Goal: Task Accomplishment & Management: Manage account settings

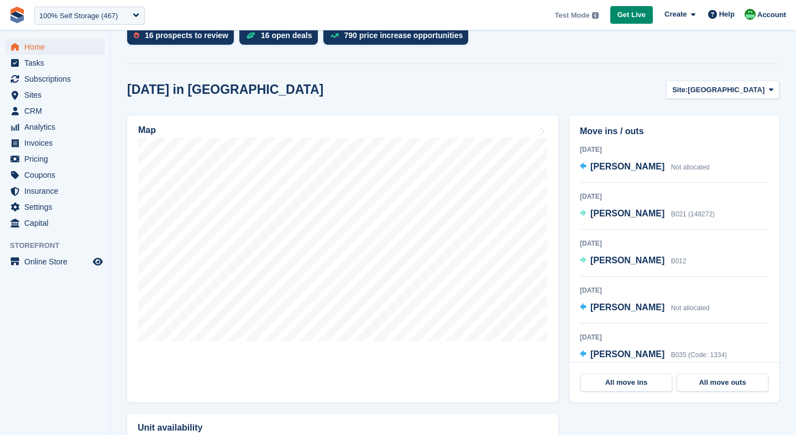
scroll to position [274, 0]
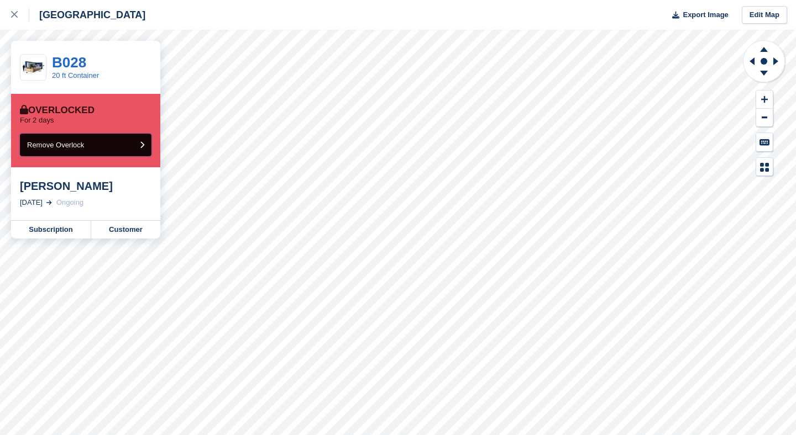
click at [75, 153] on button "Remove Overlock" at bounding box center [86, 145] width 132 height 23
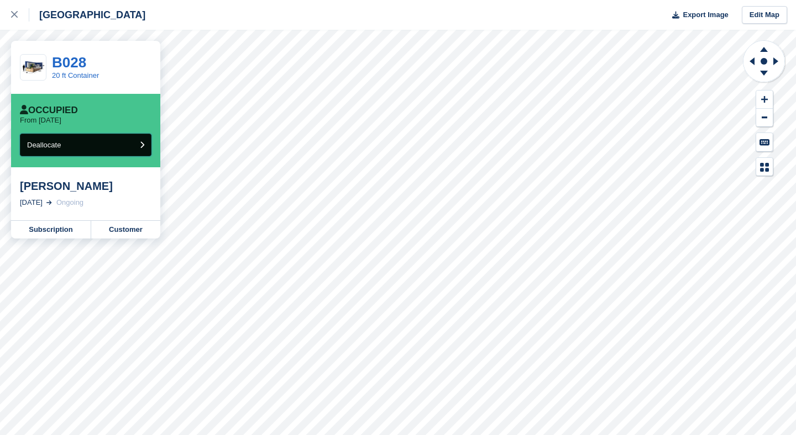
click at [97, 148] on button "Deallocate" at bounding box center [86, 145] width 132 height 23
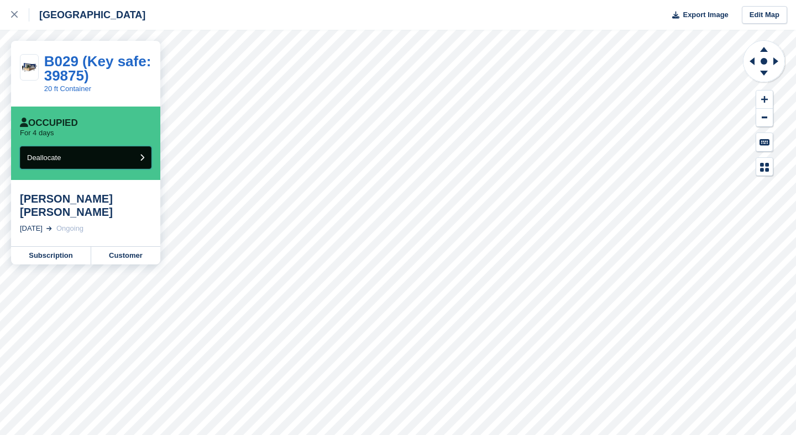
click at [87, 149] on button "Deallocate" at bounding box center [86, 157] width 132 height 23
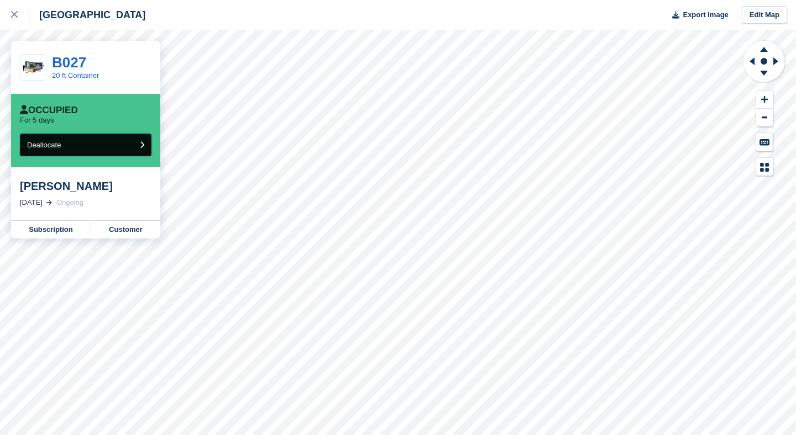
click at [65, 139] on button "Deallocate" at bounding box center [86, 145] width 132 height 23
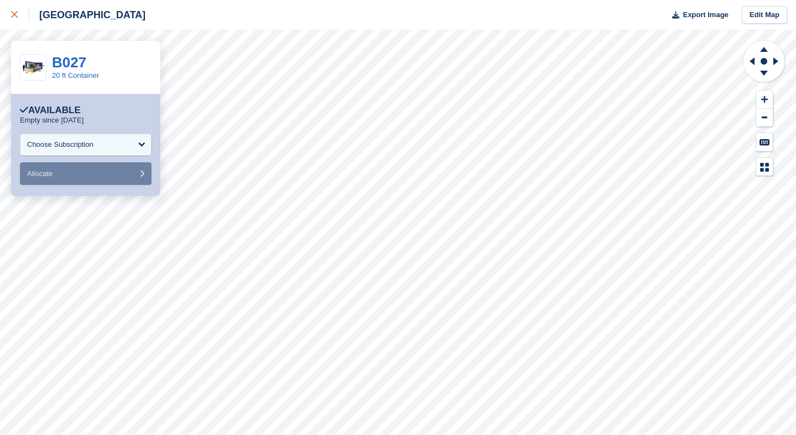
click at [13, 11] on div at bounding box center [20, 14] width 18 height 13
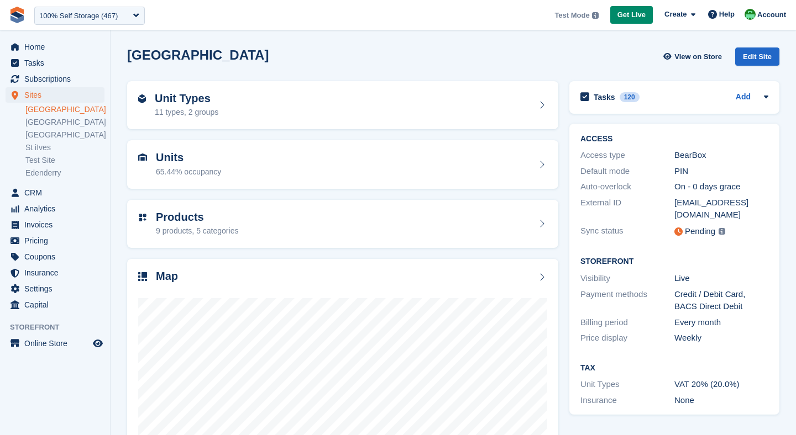
click at [60, 128] on ul "Nottingham Leicester Richmond Main St iIves Test Site Edenderry" at bounding box center [67, 141] width 85 height 76
click at [52, 125] on link "Leicester" at bounding box center [64, 122] width 79 height 10
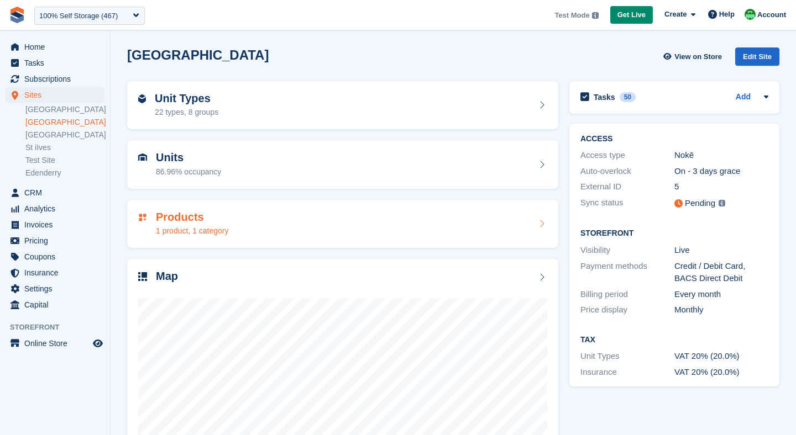
click at [197, 228] on div "1 product, 1 category" at bounding box center [192, 231] width 73 height 12
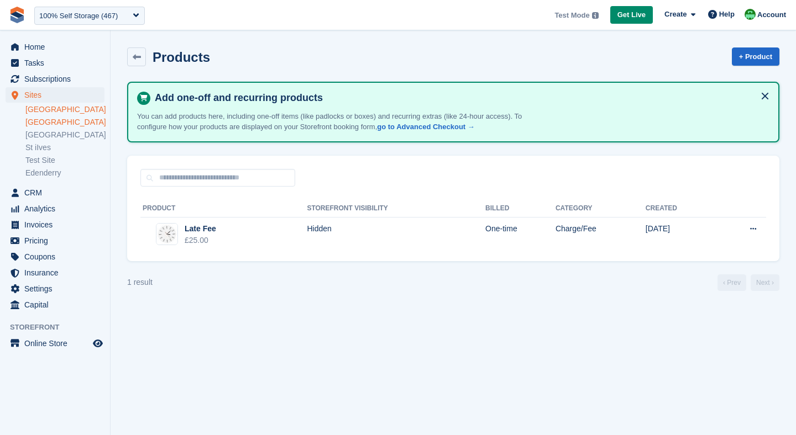
click at [52, 113] on link "[GEOGRAPHIC_DATA]" at bounding box center [64, 109] width 79 height 10
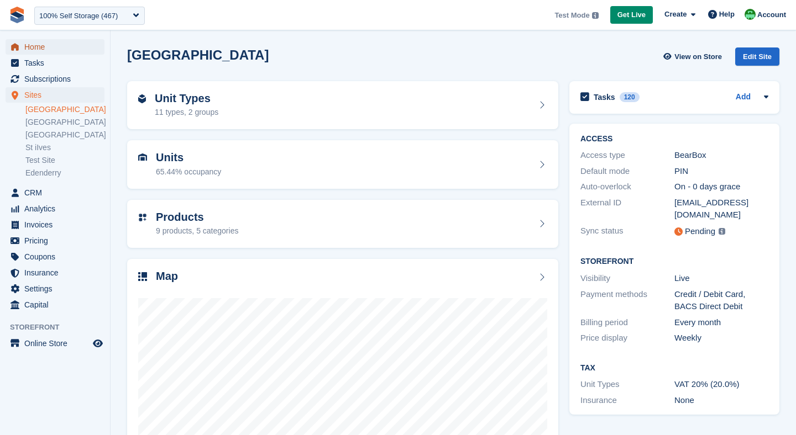
click at [41, 45] on span "Home" at bounding box center [57, 46] width 66 height 15
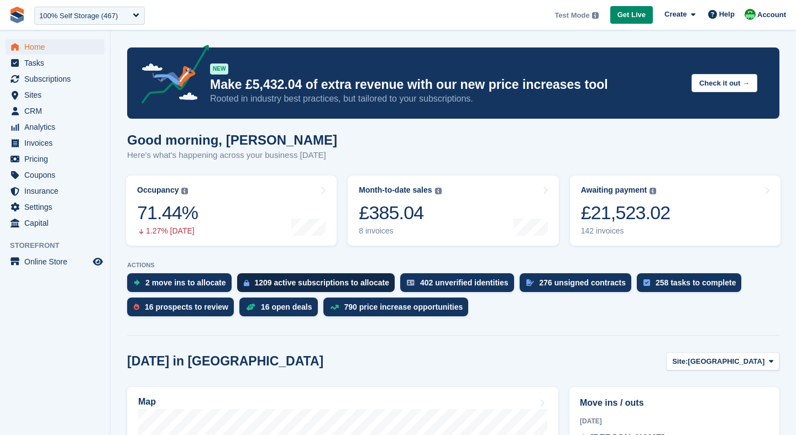
click at [305, 288] on div "1209 active subscriptions to allocate" at bounding box center [316, 283] width 158 height 19
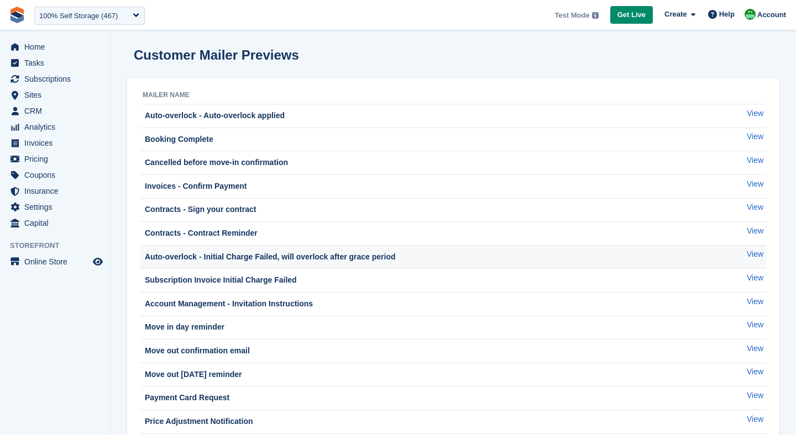
click at [260, 248] on td "Auto-overlock - Initial Charge Failed, will overlock after grace period" at bounding box center [430, 257] width 581 height 24
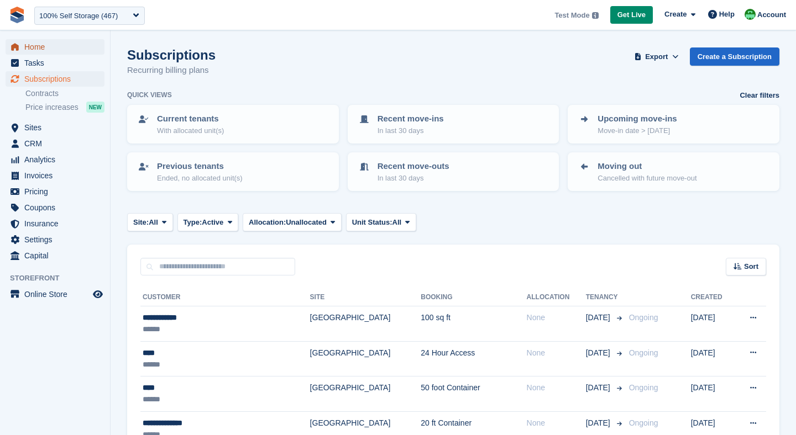
click at [38, 41] on span "Home" at bounding box center [57, 46] width 66 height 15
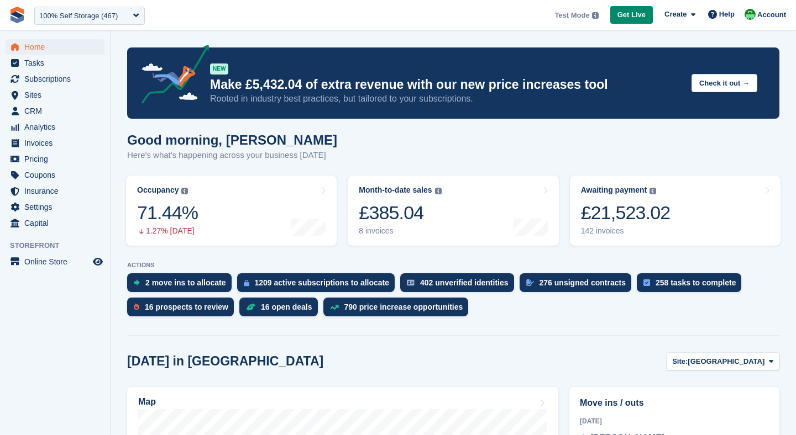
click at [414, 153] on div "Good morning, Laura Here's what's happening across your business today" at bounding box center [453, 154] width 652 height 43
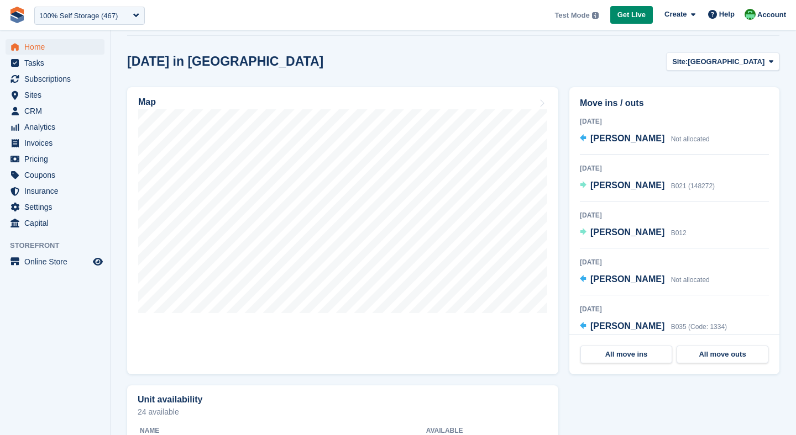
scroll to position [306, 0]
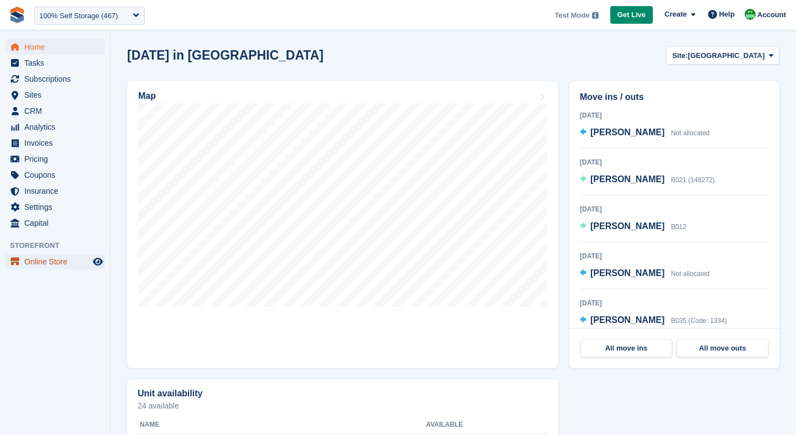
click at [60, 264] on span "Online Store" at bounding box center [57, 261] width 66 height 15
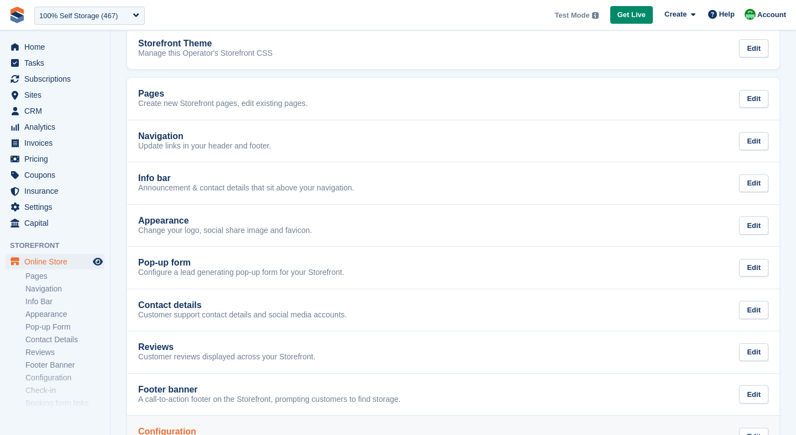
scroll to position [31, 0]
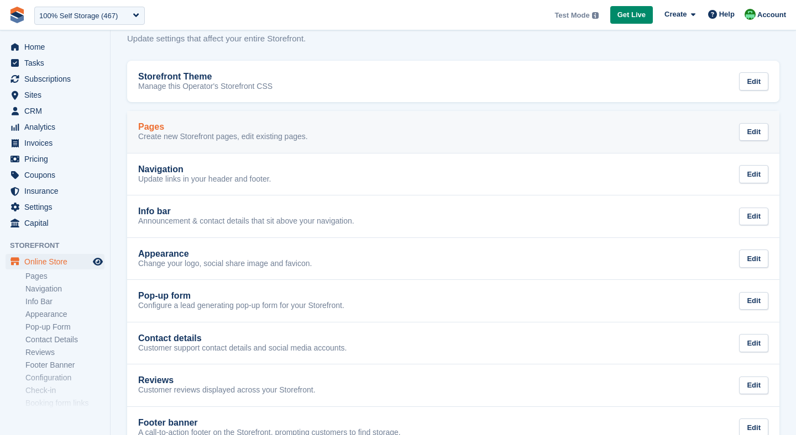
click at [208, 143] on link "Pages Create new Storefront pages, edit existing pages. Edit" at bounding box center [453, 132] width 652 height 42
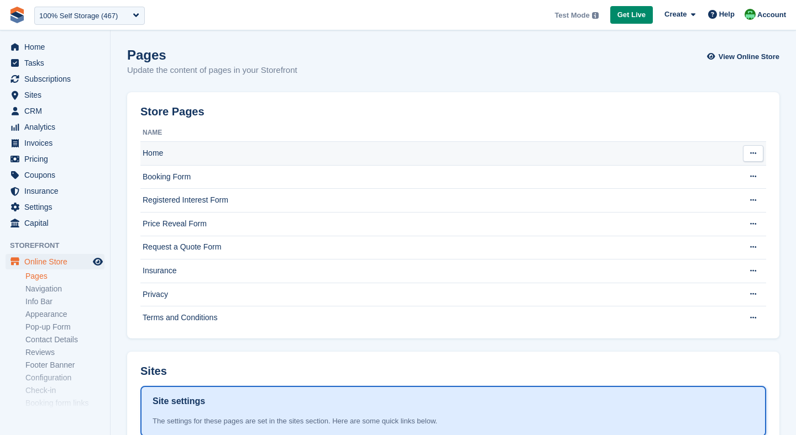
click at [207, 144] on td "Home" at bounding box center [437, 154] width 594 height 24
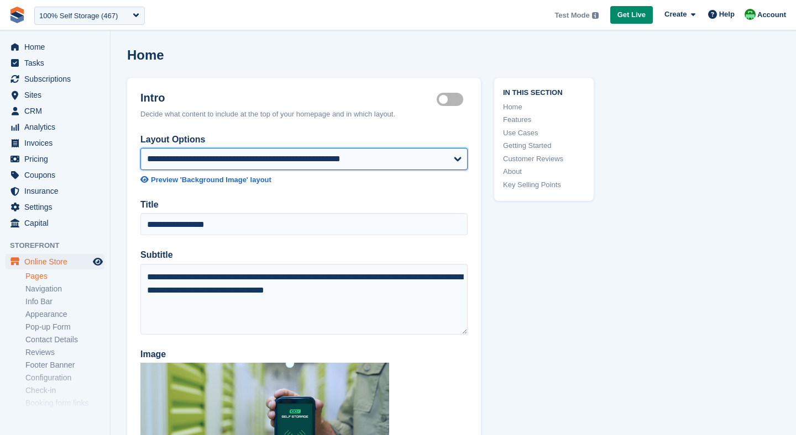
click at [207, 161] on select "**********" at bounding box center [303, 159] width 327 height 22
select select "**********"
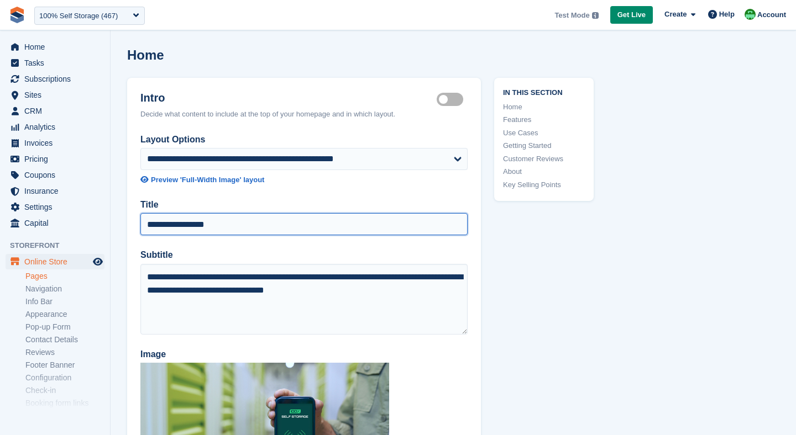
click at [225, 227] on input "**********" at bounding box center [303, 224] width 327 height 22
click at [253, 221] on input "**********" at bounding box center [303, 224] width 327 height 22
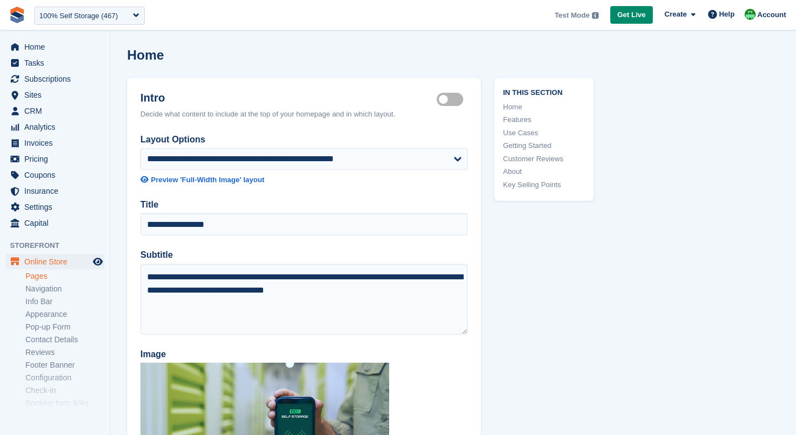
click at [382, 259] on label "Subtitle" at bounding box center [303, 255] width 327 height 13
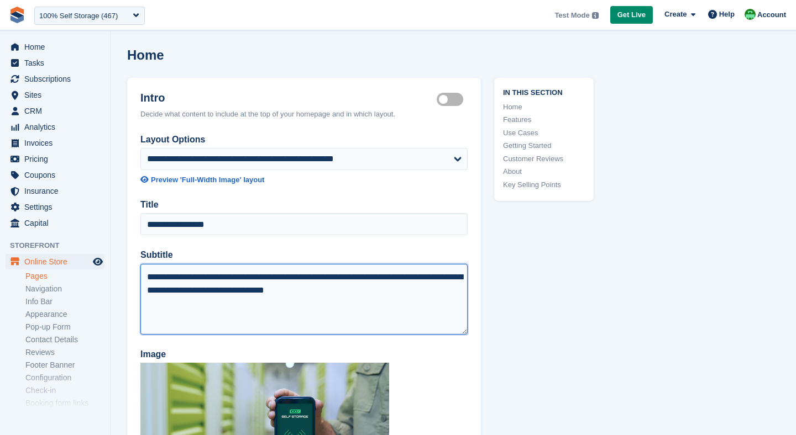
click at [382, 264] on textarea "**********" at bounding box center [303, 299] width 327 height 71
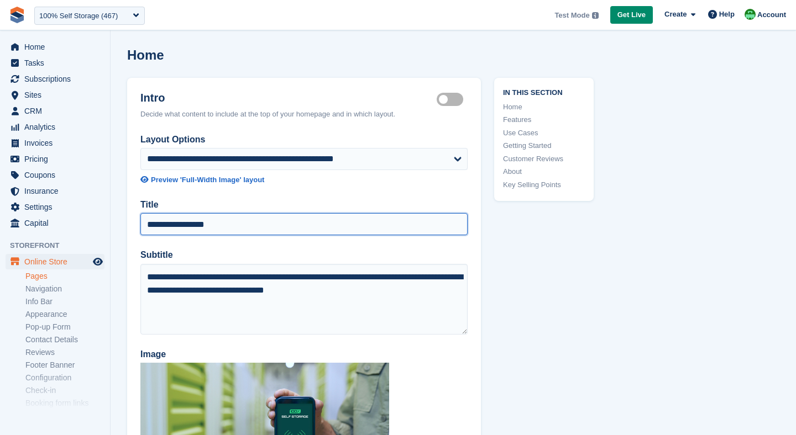
click at [275, 229] on input "**********" at bounding box center [303, 224] width 327 height 22
type input "**********"
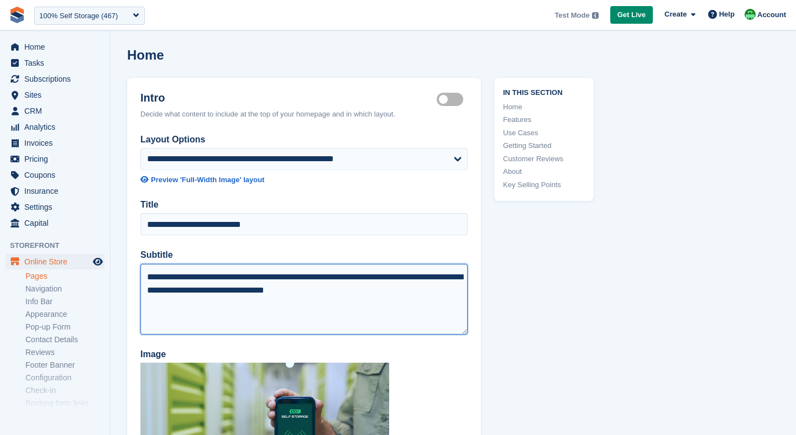
click at [200, 292] on textarea "**********" at bounding box center [303, 299] width 327 height 71
type textarea "**********"
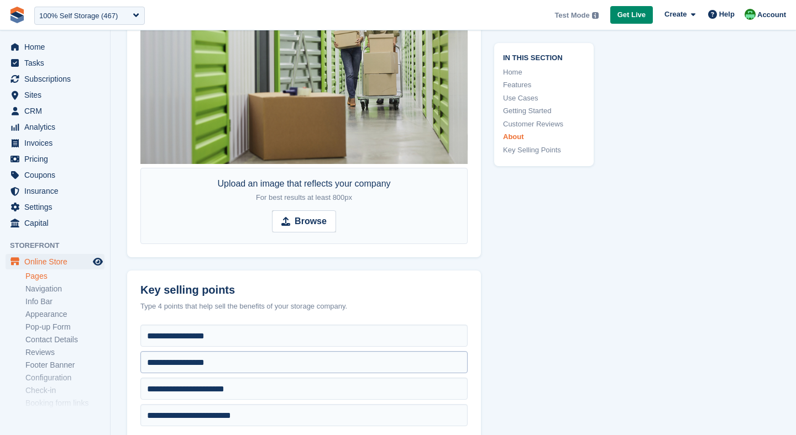
scroll to position [4535, 0]
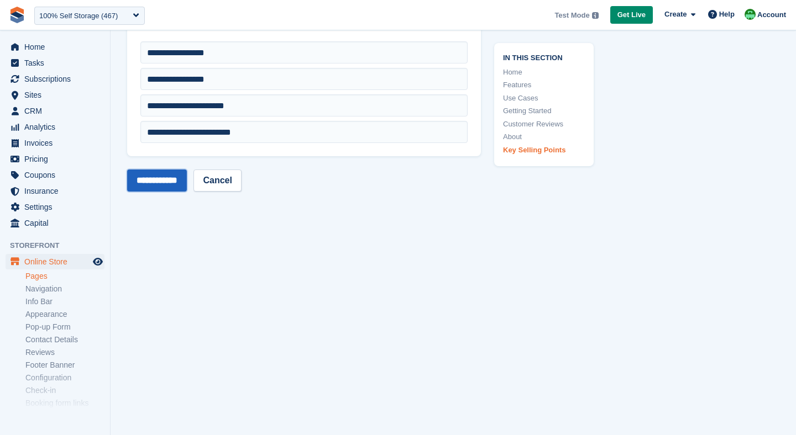
click at [150, 177] on input "**********" at bounding box center [157, 181] width 60 height 22
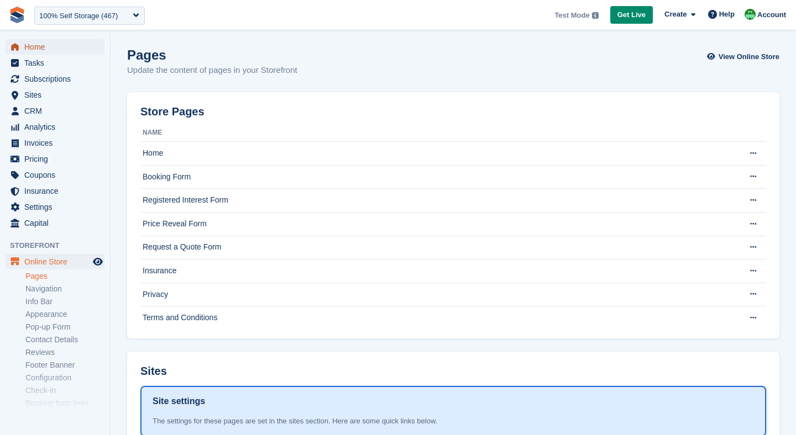
click at [56, 53] on span "Home" at bounding box center [57, 46] width 66 height 15
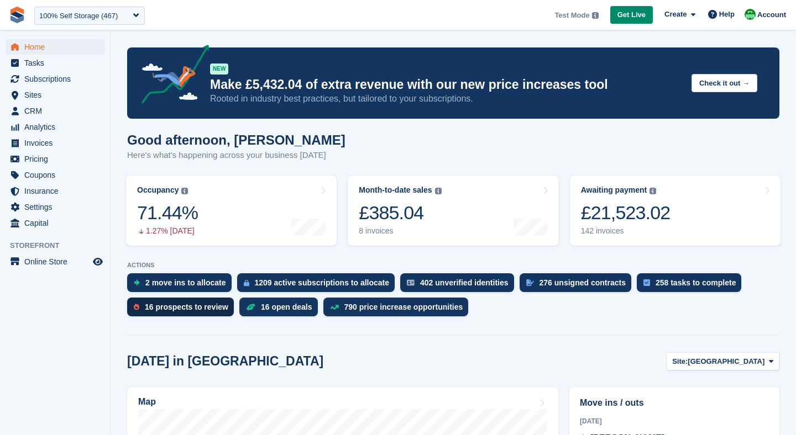
click at [192, 309] on div "16 prospects to review" at bounding box center [186, 307] width 83 height 9
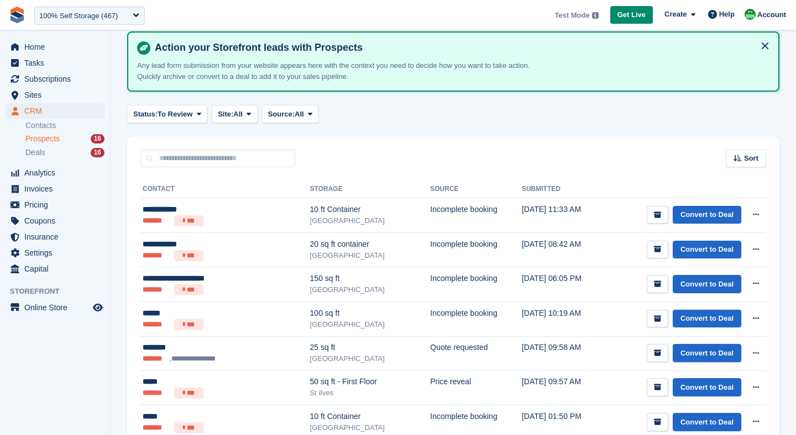
scroll to position [13, 0]
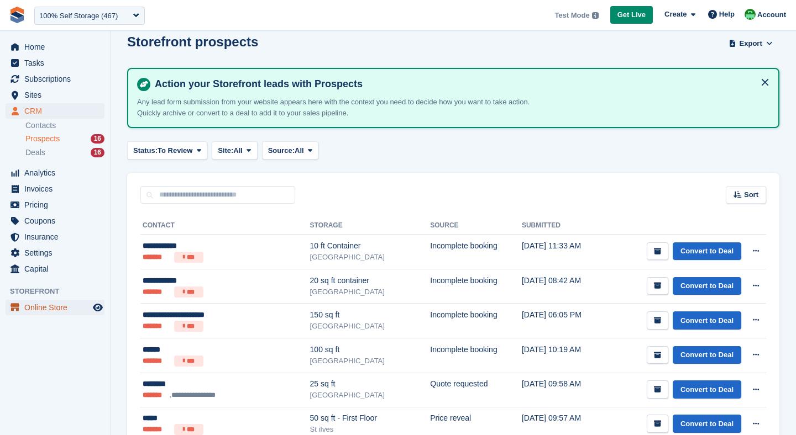
click at [69, 300] on span "Online Store" at bounding box center [57, 307] width 66 height 15
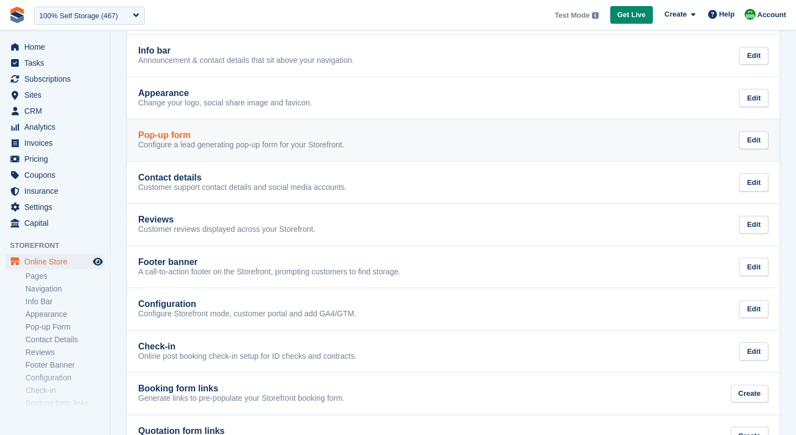
scroll to position [230, 0]
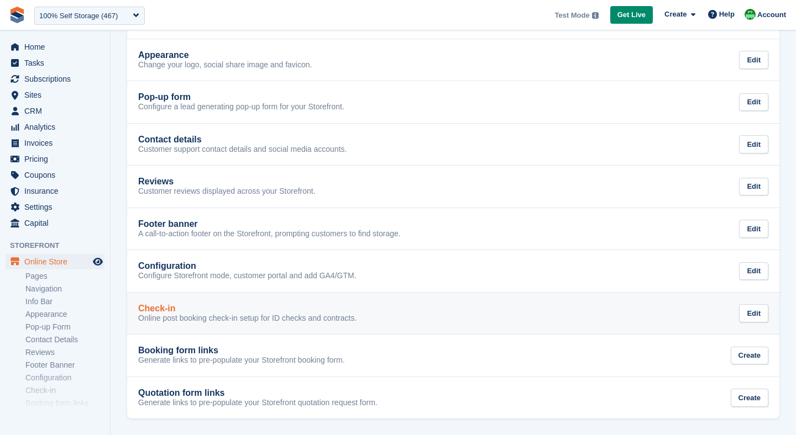
click at [190, 314] on p "Online post booking check-in setup for ID checks and contracts." at bounding box center [247, 319] width 218 height 10
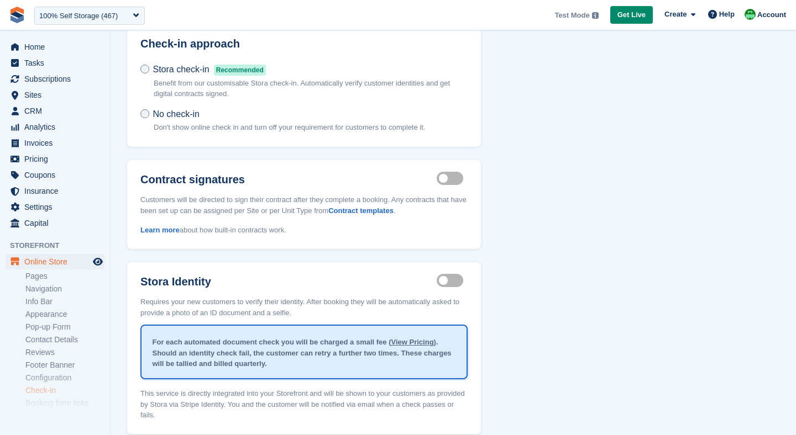
scroll to position [116, 0]
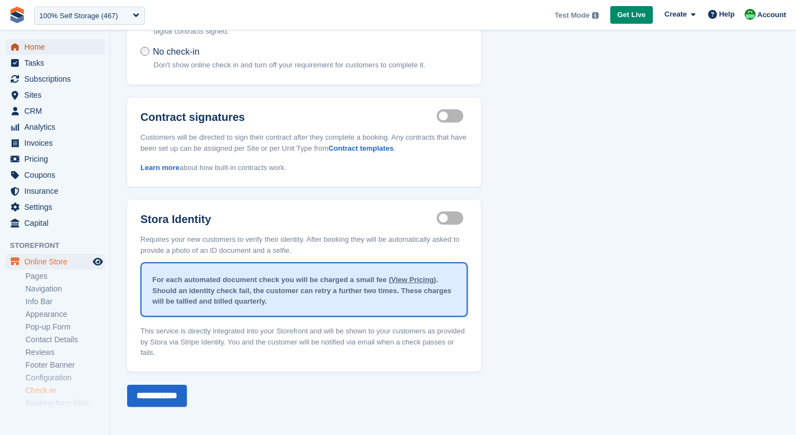
click at [39, 51] on span "Home" at bounding box center [57, 46] width 66 height 15
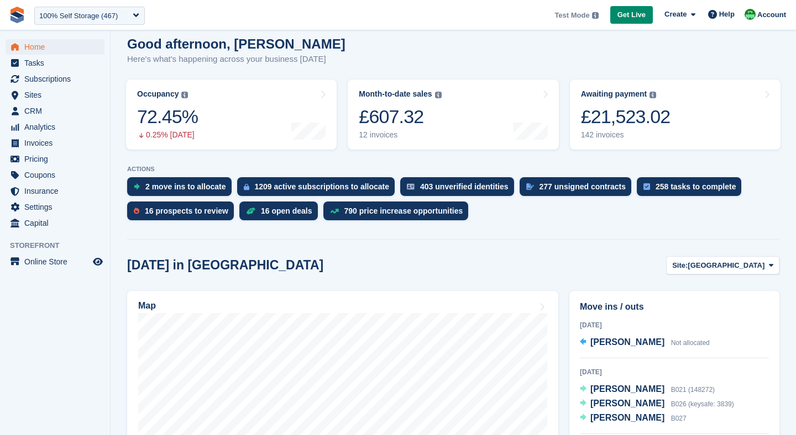
scroll to position [98, 0]
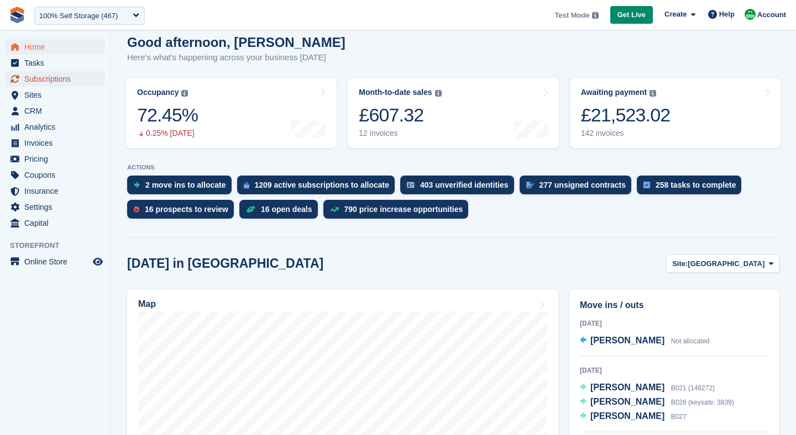
click at [28, 76] on span "Subscriptions" at bounding box center [57, 78] width 66 height 15
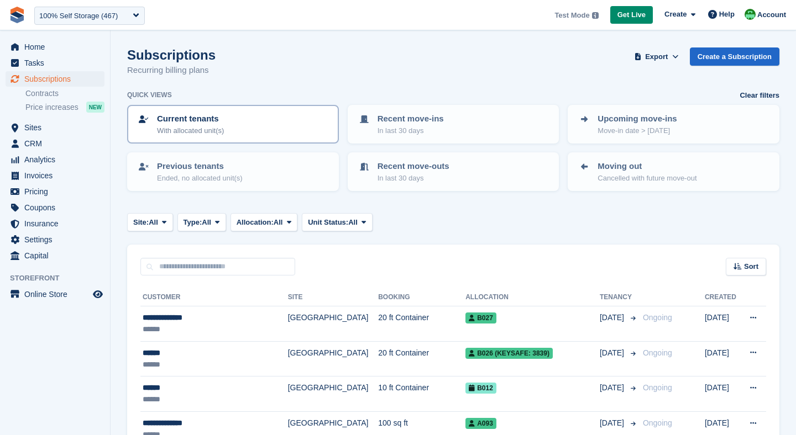
click at [217, 123] on p "Current tenants" at bounding box center [190, 119] width 67 height 13
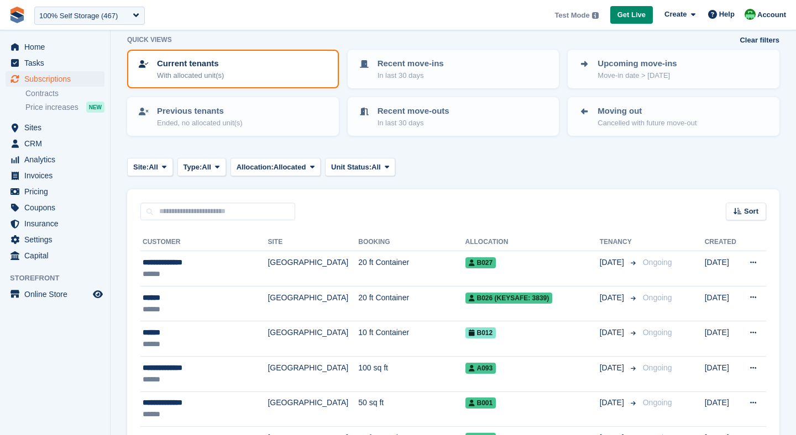
scroll to position [93, 0]
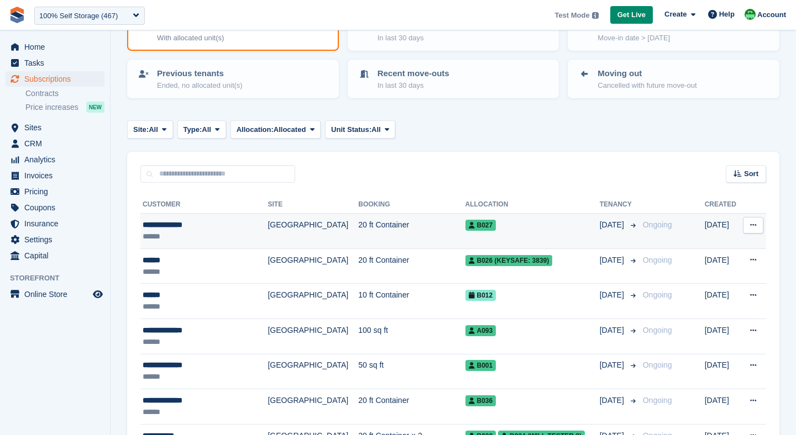
click at [267, 234] on td "[GEOGRAPHIC_DATA]" at bounding box center [312, 231] width 91 height 35
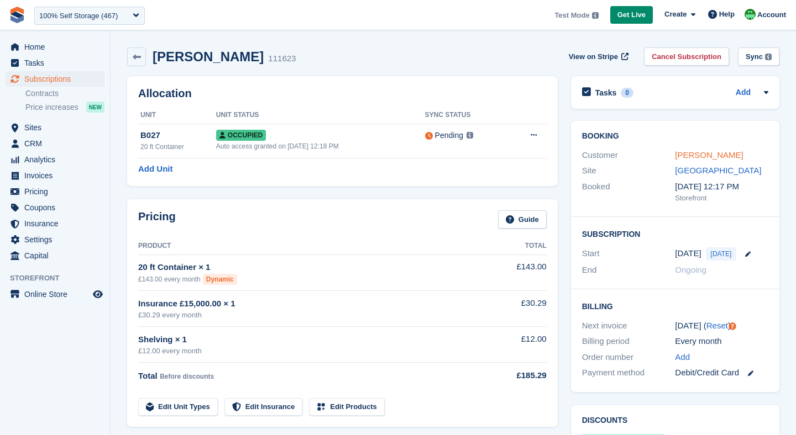
click at [708, 157] on link "[PERSON_NAME]" at bounding box center [709, 154] width 68 height 9
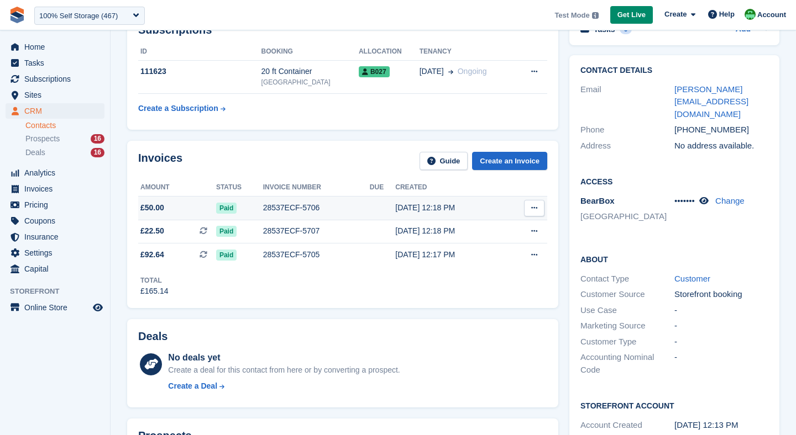
scroll to position [80, 0]
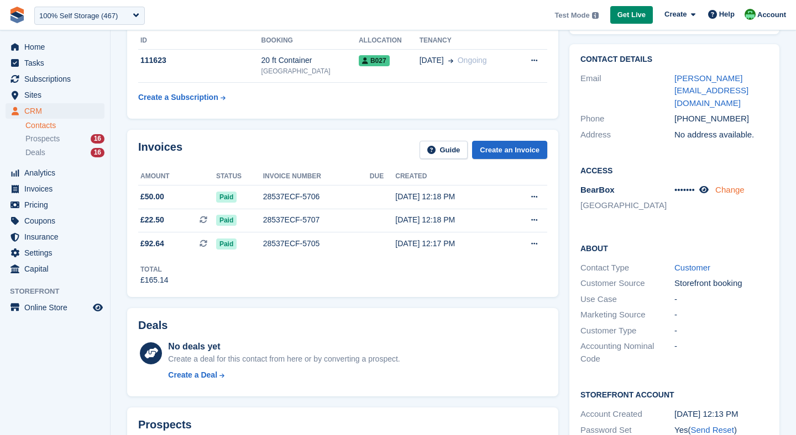
click at [744, 185] on link "Change" at bounding box center [729, 189] width 29 height 9
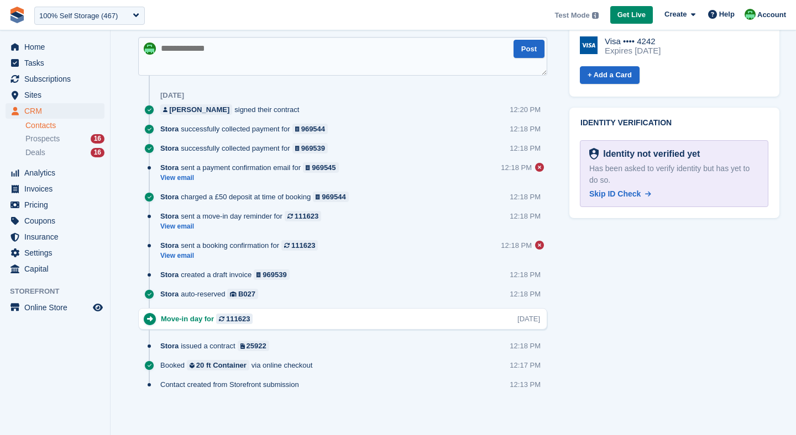
scroll to position [584, 0]
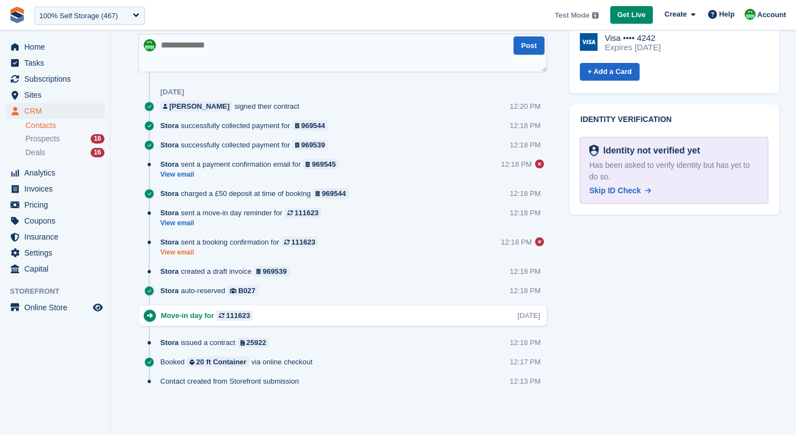
click at [178, 254] on link "View email" at bounding box center [241, 252] width 163 height 9
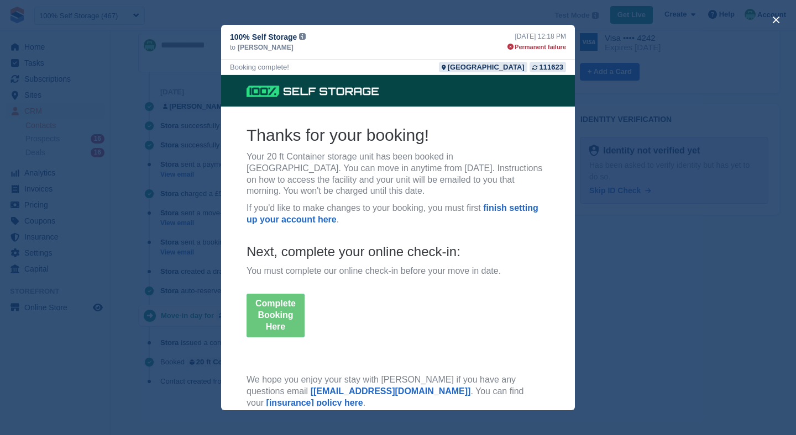
scroll to position [0, 0]
click at [772, 22] on button "close" at bounding box center [776, 20] width 18 height 18
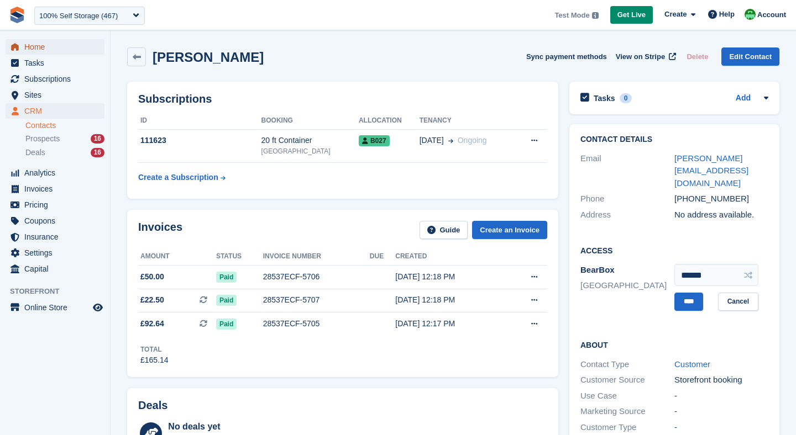
click at [51, 45] on span "Home" at bounding box center [57, 46] width 66 height 15
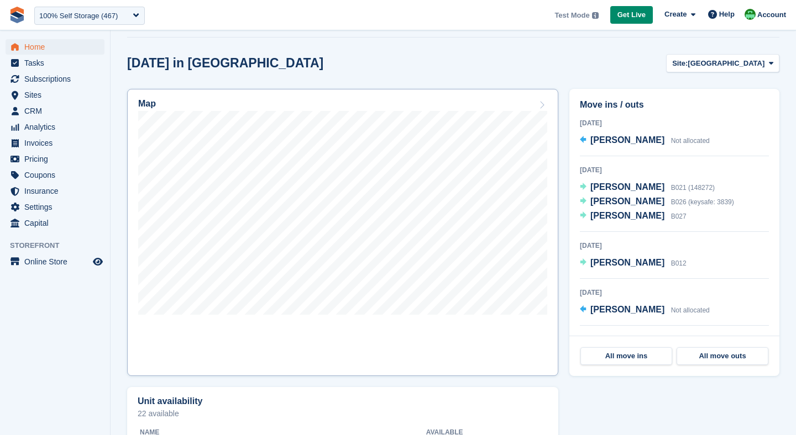
scroll to position [302, 0]
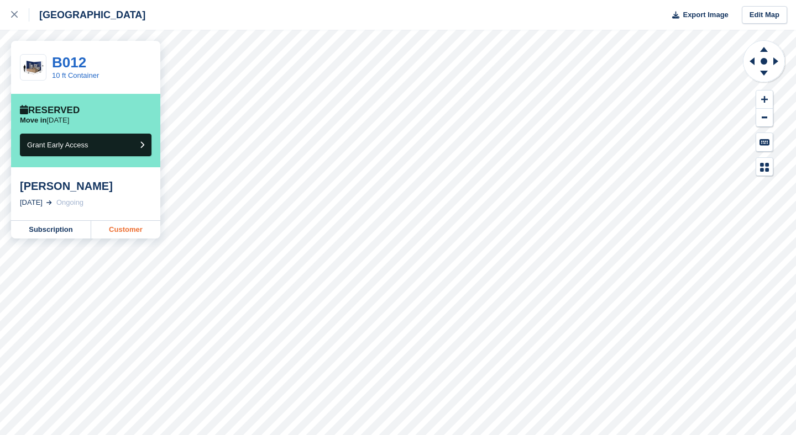
click at [144, 251] on div "Nottingham Export Image Edit Map B012 10 ft Container Reserved Move in [DATE] G…" at bounding box center [398, 217] width 796 height 435
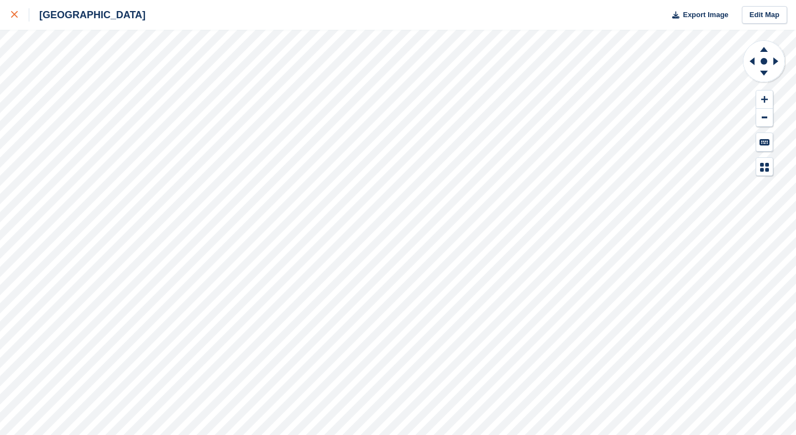
click at [22, 17] on div at bounding box center [20, 14] width 18 height 13
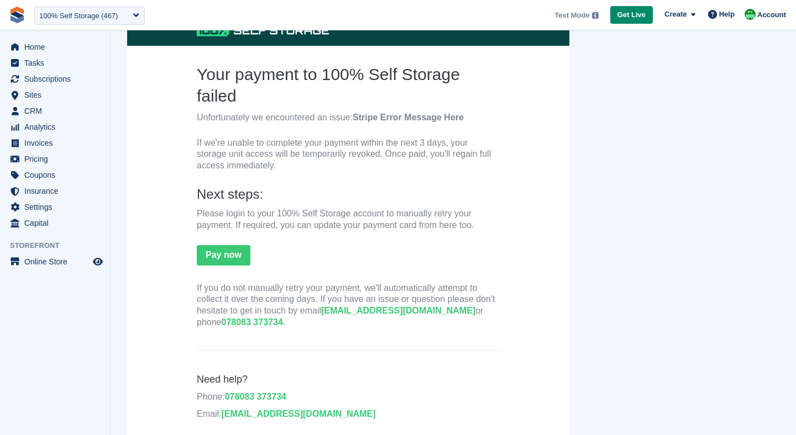
scroll to position [113, 0]
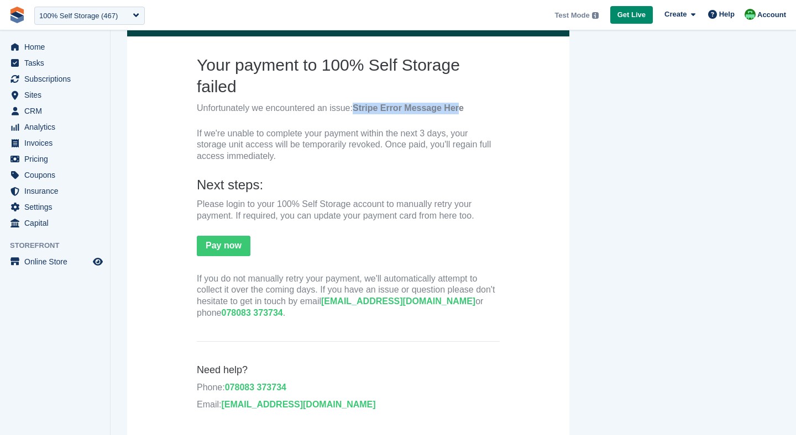
drag, startPoint x: 355, startPoint y: 109, endPoint x: 461, endPoint y: 113, distance: 106.7
click at [462, 113] on b "Stripe Error Message Here" at bounding box center [408, 107] width 111 height 9
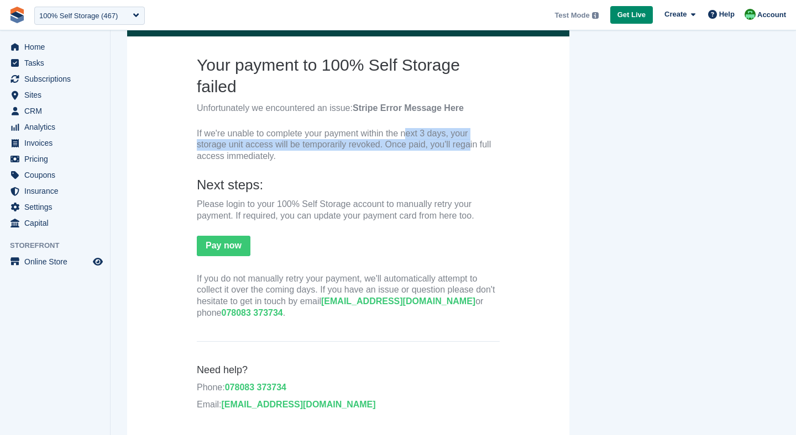
drag, startPoint x: 391, startPoint y: 135, endPoint x: 442, endPoint y: 140, distance: 51.0
click at [442, 140] on p "If we're unable to complete your payment within the next 3 days, your storage u…" at bounding box center [348, 145] width 303 height 34
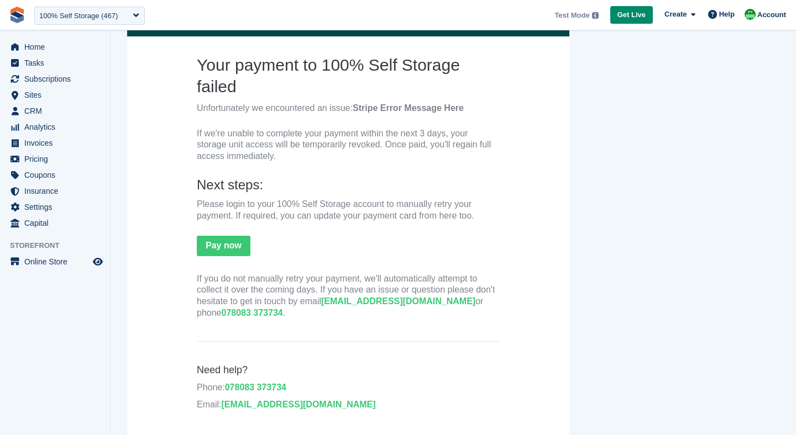
click at [437, 162] on p "If we're unable to complete your payment within the next 3 days, your storage u…" at bounding box center [348, 145] width 303 height 34
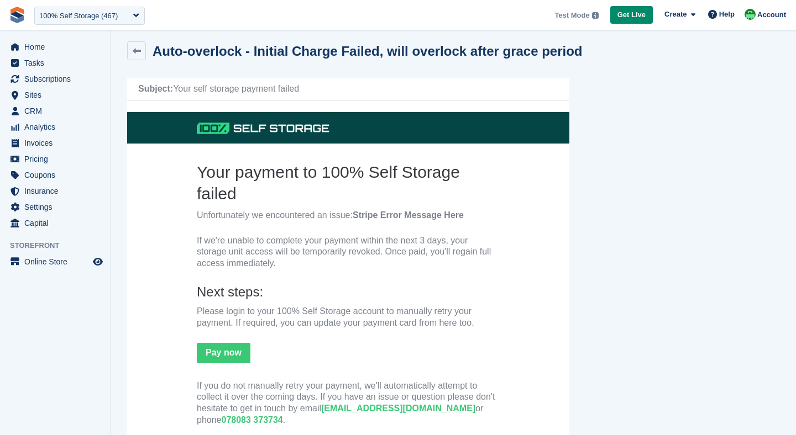
scroll to position [0, 0]
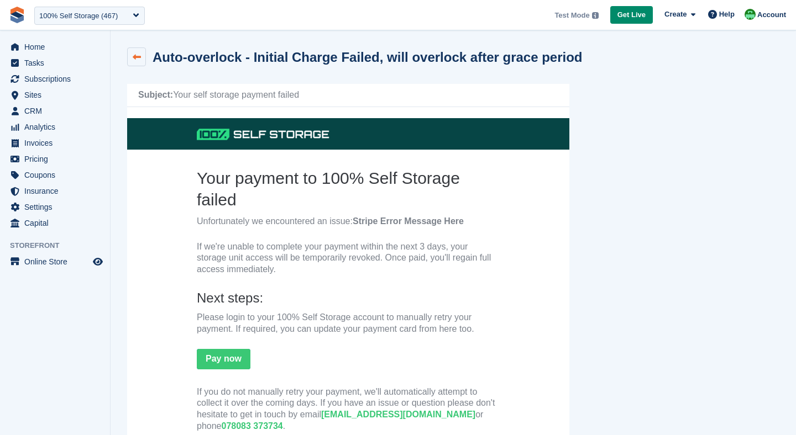
click at [136, 60] on icon at bounding box center [137, 57] width 8 height 8
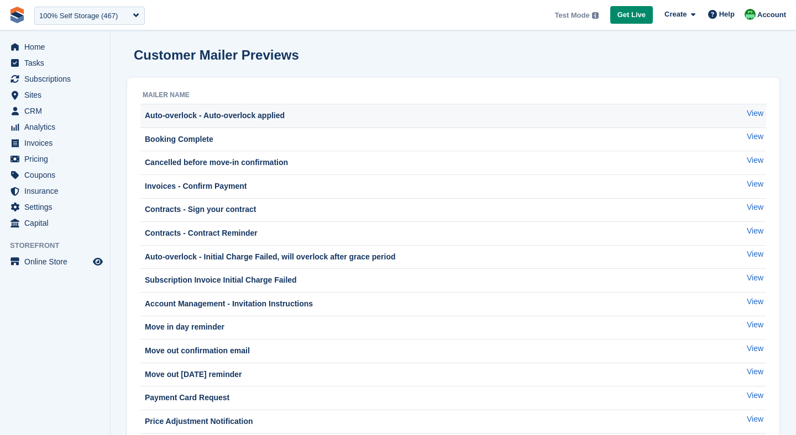
click at [211, 116] on div "Auto-overlock - Auto-overlock applied" at bounding box center [214, 116] width 142 height 12
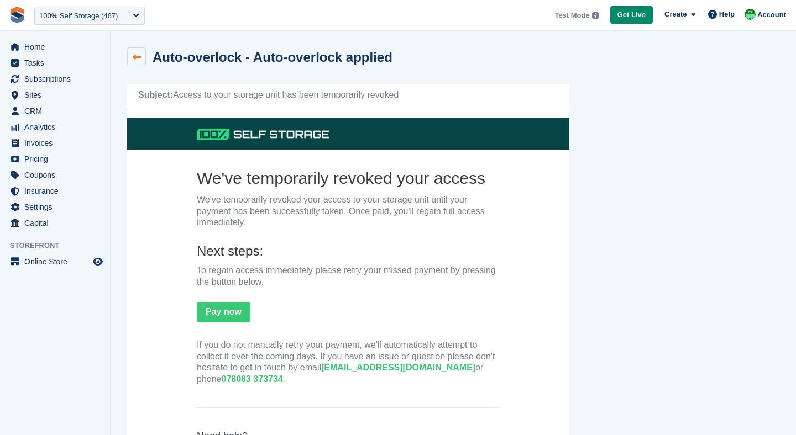
click at [137, 57] on icon at bounding box center [137, 57] width 8 height 8
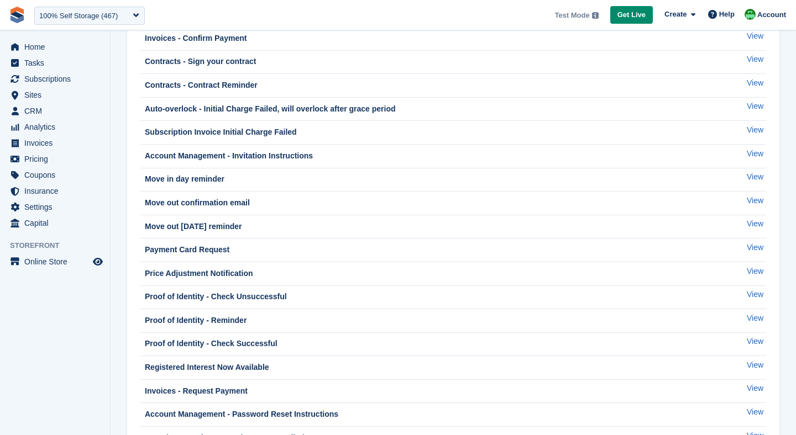
scroll to position [256, 0]
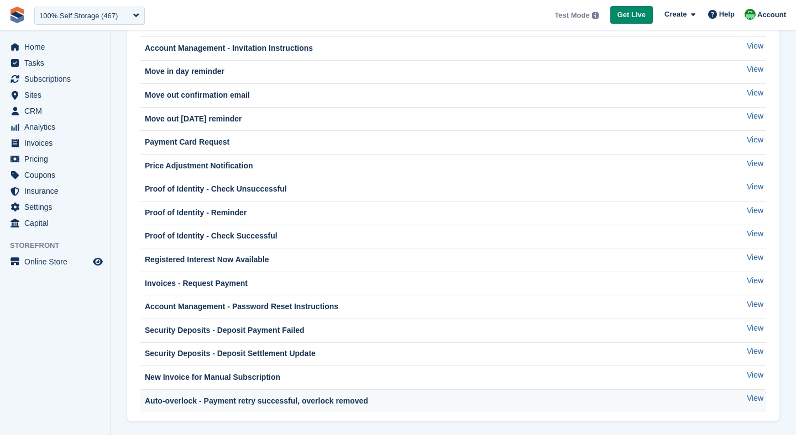
click at [205, 406] on div "Auto-overlock - Payment retry successful, overlock removed" at bounding box center [255, 402] width 225 height 12
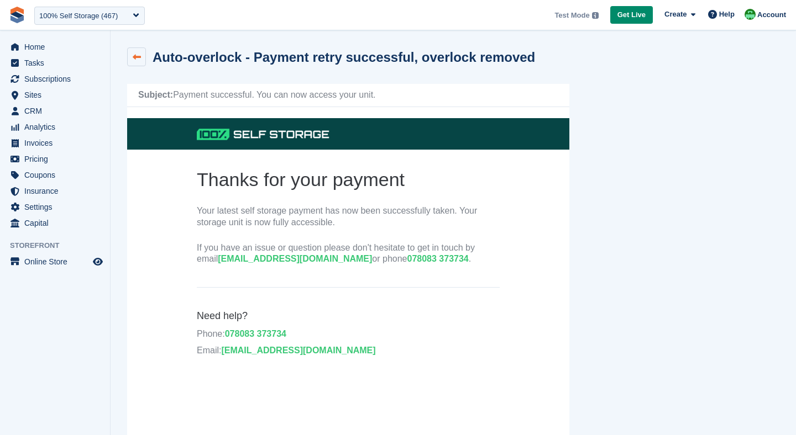
click at [139, 59] on icon at bounding box center [137, 57] width 8 height 8
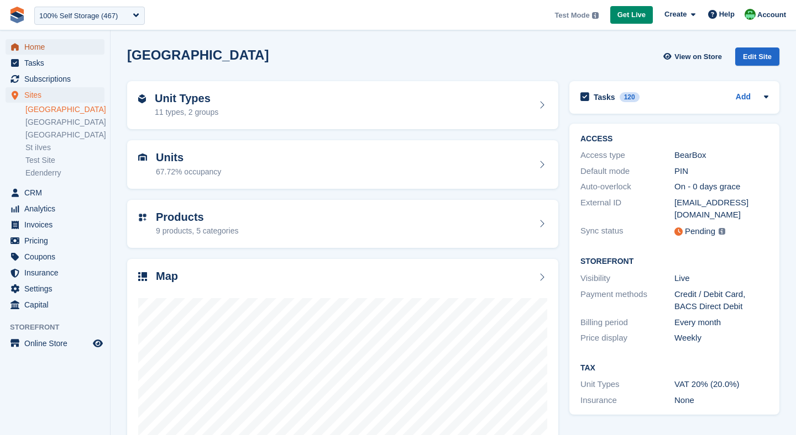
click at [30, 48] on span "Home" at bounding box center [57, 46] width 66 height 15
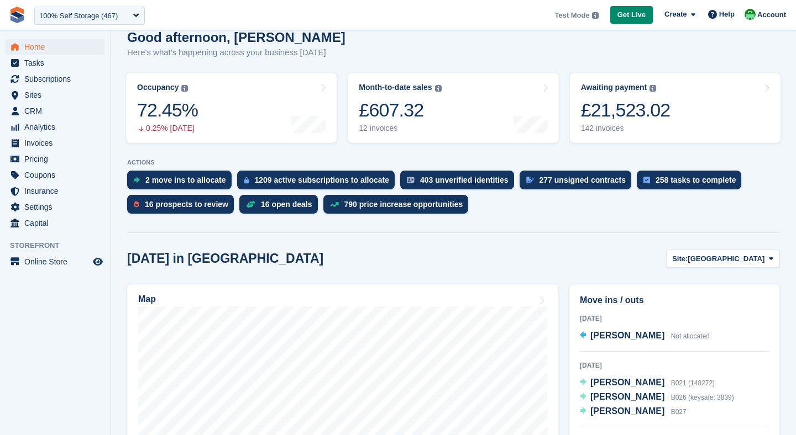
scroll to position [97, 0]
